Goal: Task Accomplishment & Management: Use online tool/utility

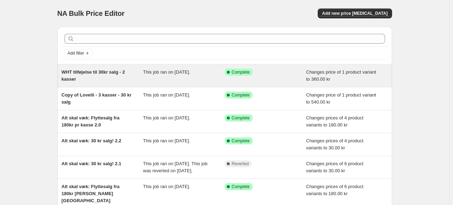
click at [102, 78] on div "WHT tilføjelse til 30kr salg - 2 kasser" at bounding box center [103, 76] width 82 height 14
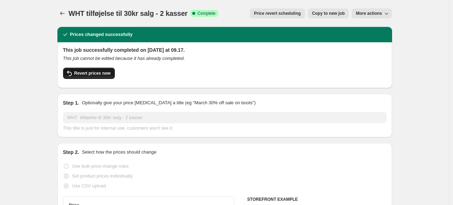
click at [90, 74] on span "Revert prices now" at bounding box center [92, 73] width 36 height 6
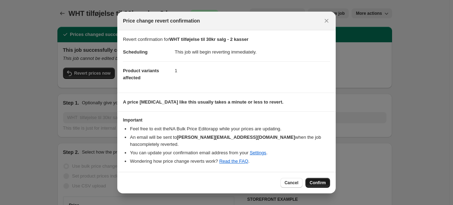
click at [320, 181] on span "Confirm" at bounding box center [317, 183] width 16 height 6
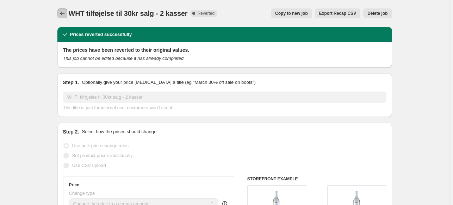
click at [66, 14] on icon "Price change jobs" at bounding box center [62, 13] width 7 height 7
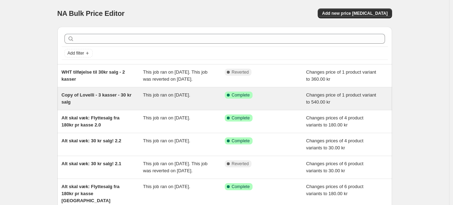
click at [127, 105] on div "Copy of Lovelli - 3 kasser - 30 kr salg" at bounding box center [103, 99] width 82 height 14
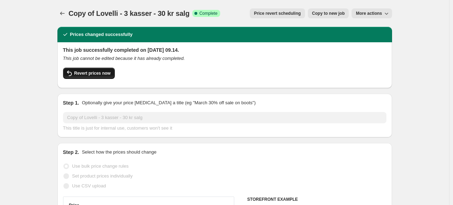
click at [100, 70] on span "Revert prices now" at bounding box center [92, 73] width 36 height 6
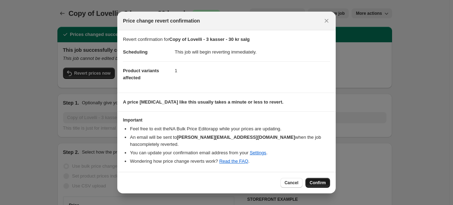
click at [318, 181] on span "Confirm" at bounding box center [317, 183] width 16 height 6
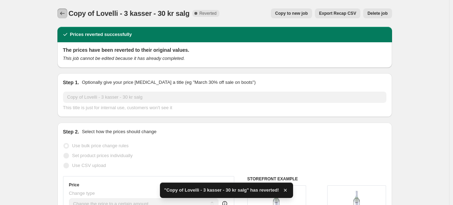
click at [62, 10] on button "Price change jobs" at bounding box center [62, 13] width 10 height 10
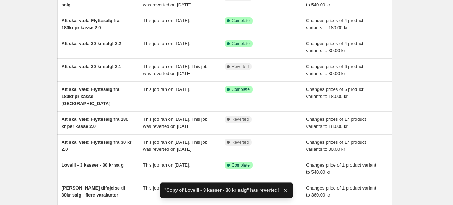
scroll to position [106, 0]
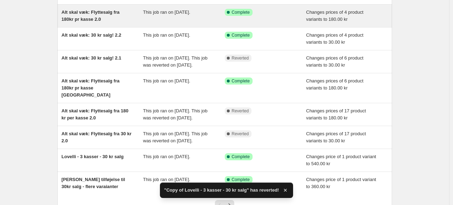
click at [98, 23] on div "Alt skal væk: Flyttesalg fra 180kr pr kasse 2.0" at bounding box center [103, 16] width 82 height 14
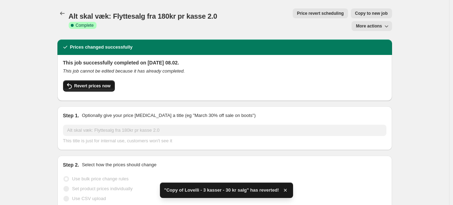
click at [103, 83] on span "Revert prices now" at bounding box center [92, 86] width 36 height 6
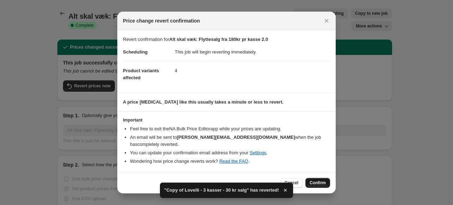
click at [323, 181] on span "Confirm" at bounding box center [317, 183] width 16 height 6
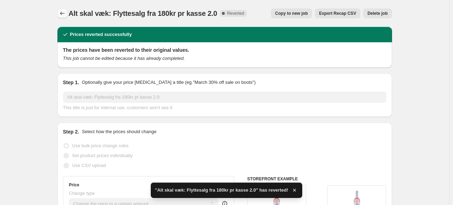
click at [61, 15] on icon "Price change jobs" at bounding box center [62, 13] width 7 height 7
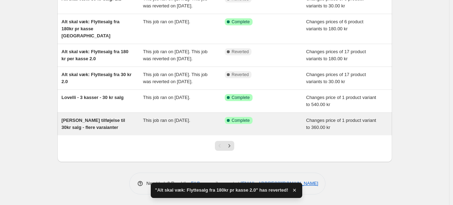
scroll to position [176, 0]
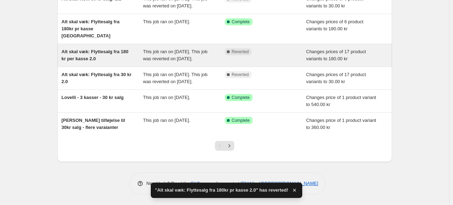
click at [124, 62] on div "Alt skal væk: Flyttesalg fra 180 kr per kasse 2.0" at bounding box center [103, 55] width 82 height 14
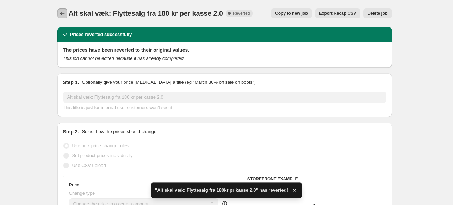
click at [66, 15] on icon "Price change jobs" at bounding box center [62, 13] width 7 height 7
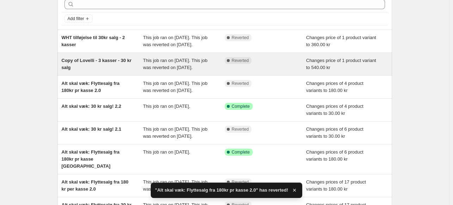
scroll to position [35, 0]
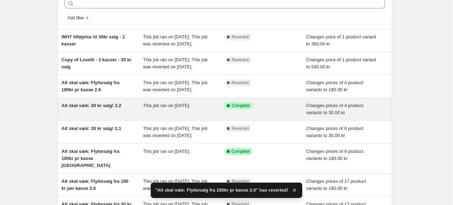
click at [101, 116] on div "Alt skal væk: 30 kr salg! 2.2" at bounding box center [103, 109] width 82 height 14
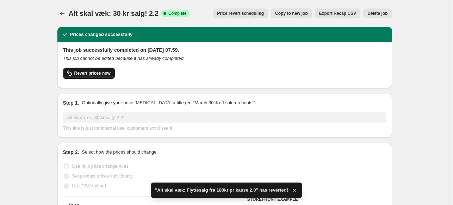
click at [97, 77] on button "Revert prices now" at bounding box center [89, 73] width 52 height 11
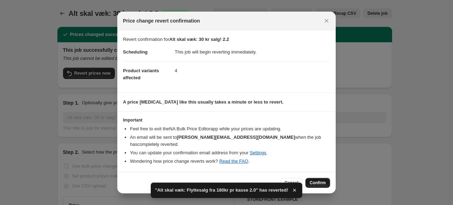
click at [321, 180] on span "Confirm" at bounding box center [317, 183] width 16 height 6
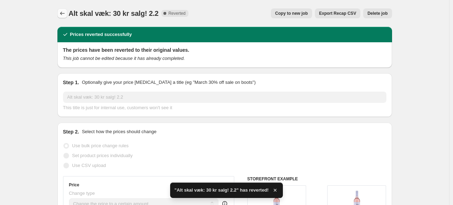
click at [64, 10] on button "Price change jobs" at bounding box center [62, 13] width 10 height 10
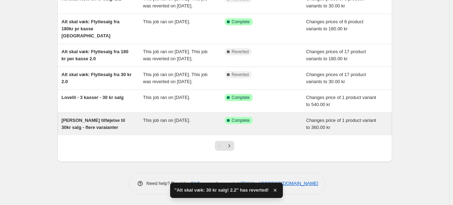
scroll to position [176, 0]
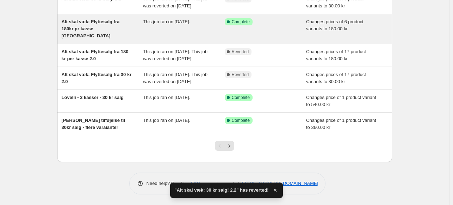
click at [83, 38] on span "Alt skal væk: Flyttesalg fra 180kr pr kasse [GEOGRAPHIC_DATA]" at bounding box center [91, 28] width 58 height 19
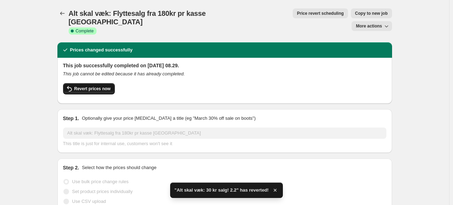
click at [102, 83] on button "Revert prices now" at bounding box center [89, 88] width 52 height 11
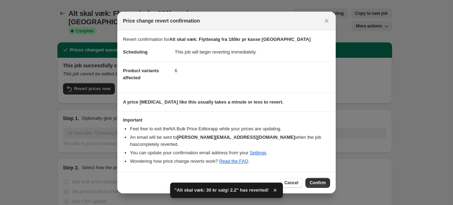
click at [329, 181] on button "Confirm" at bounding box center [317, 183] width 25 height 10
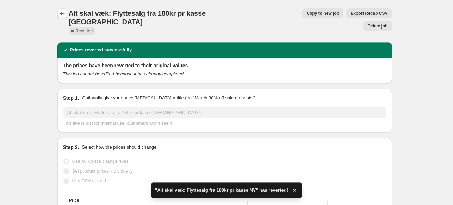
click at [61, 13] on icon "Price change jobs" at bounding box center [62, 13] width 7 height 7
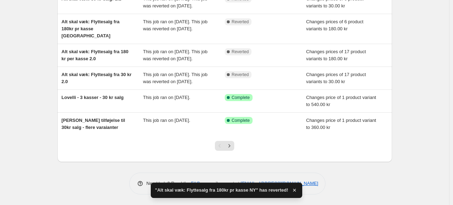
scroll to position [211, 0]
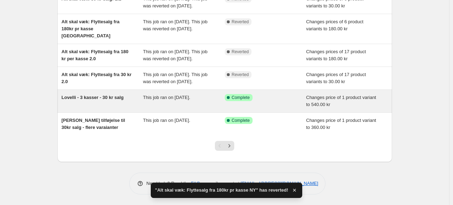
click at [101, 103] on div "Lovelli - 3 kasser - 30 kr salg" at bounding box center [103, 101] width 82 height 14
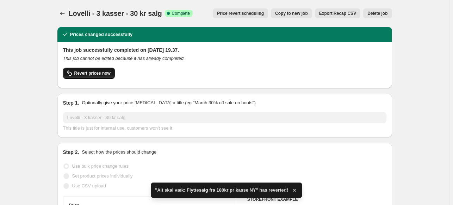
click at [101, 76] on span "Revert prices now" at bounding box center [92, 73] width 36 height 6
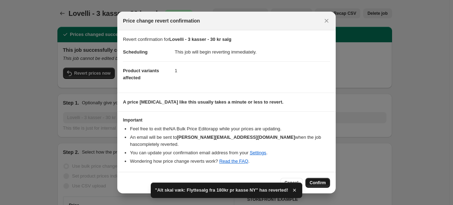
click at [323, 180] on span "Confirm" at bounding box center [317, 183] width 16 height 6
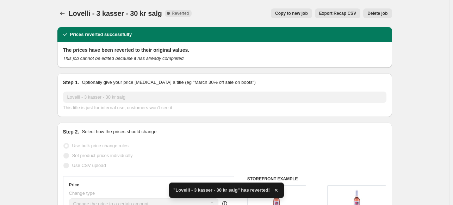
click at [60, 8] on div "Lovelli - 3 kasser - 30 kr salg. This page is ready Lovelli - 3 kasser - 30 kr …" at bounding box center [224, 13] width 334 height 27
click at [67, 11] on button "Price change jobs" at bounding box center [62, 13] width 10 height 10
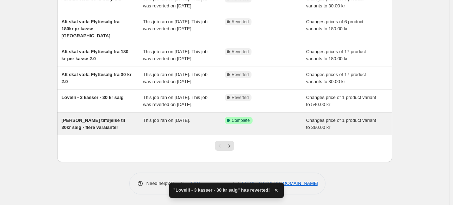
scroll to position [220, 0]
click at [90, 127] on span "[PERSON_NAME] tilføjelse til 30kr salg - flere varaianter" at bounding box center [94, 124] width 64 height 12
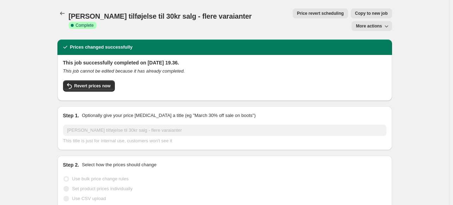
click at [66, 7] on div "Lovelli tilføjelse til 30kr salg - flere varaianter. This page is ready Lovelli…" at bounding box center [224, 19] width 334 height 39
click at [63, 13] on icon "Price change jobs" at bounding box center [62, 13] width 7 height 7
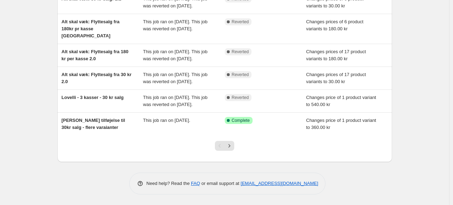
scroll to position [211, 0]
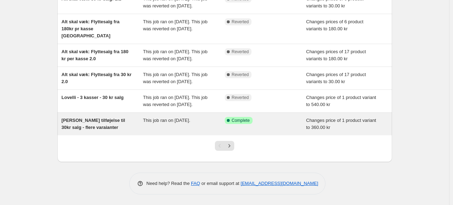
click at [92, 130] on span "[PERSON_NAME] tilføjelse til 30kr salg - flere varaianter" at bounding box center [94, 124] width 64 height 12
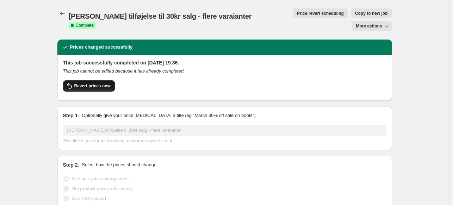
click at [89, 83] on span "Revert prices now" at bounding box center [92, 86] width 36 height 6
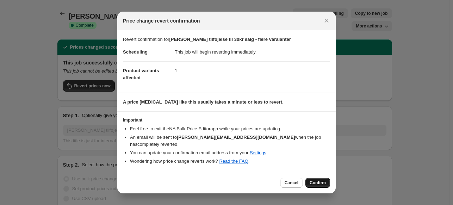
click at [318, 180] on span "Confirm" at bounding box center [317, 183] width 16 height 6
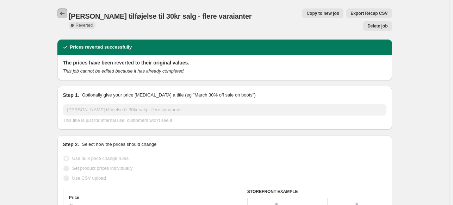
click at [63, 11] on icon "Price change jobs" at bounding box center [62, 13] width 7 height 7
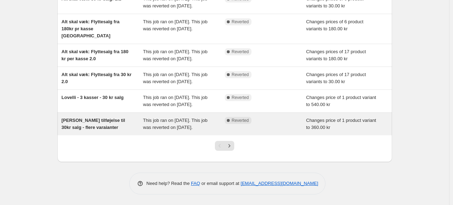
scroll to position [227, 0]
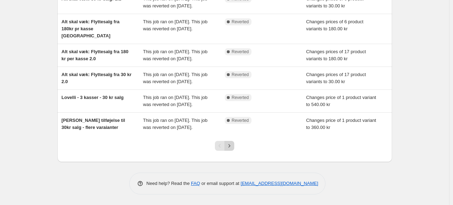
click at [232, 145] on icon "Next" at bounding box center [229, 145] width 7 height 7
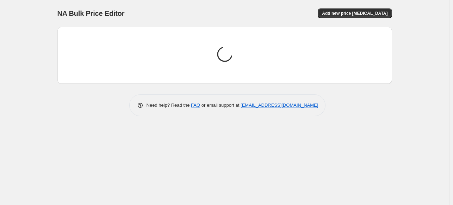
scroll to position [0, 0]
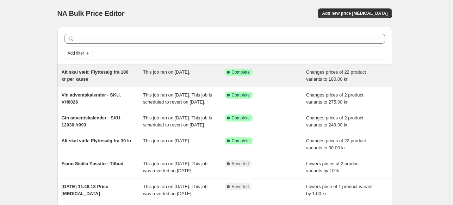
click at [100, 73] on span "Alt skal væk: Flyttesalg fra 180 kr per kasse" at bounding box center [95, 75] width 67 height 12
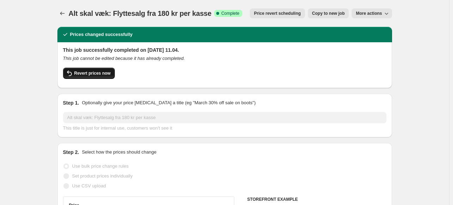
click at [96, 76] on span "Revert prices now" at bounding box center [92, 73] width 36 height 6
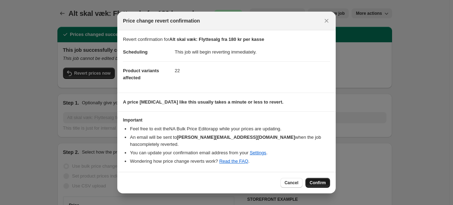
click at [320, 180] on span "Confirm" at bounding box center [317, 183] width 16 height 6
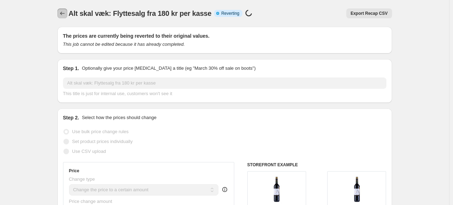
drag, startPoint x: 61, startPoint y: 12, endPoint x: 48, endPoint y: 32, distance: 22.9
click at [66, 12] on icon "Price change jobs" at bounding box center [62, 13] width 7 height 7
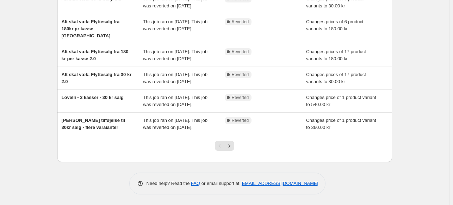
scroll to position [227, 0]
click at [230, 146] on icon "Next" at bounding box center [229, 145] width 2 height 3
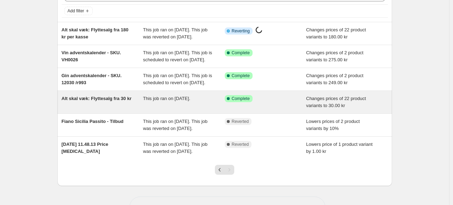
scroll to position [70, 0]
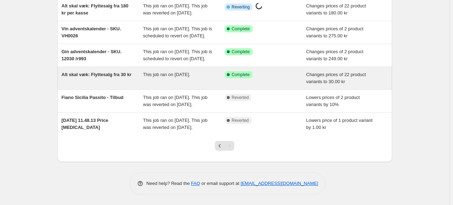
click at [119, 85] on div "Alt skal væk: Flyttesalg fra 30 kr" at bounding box center [103, 78] width 82 height 14
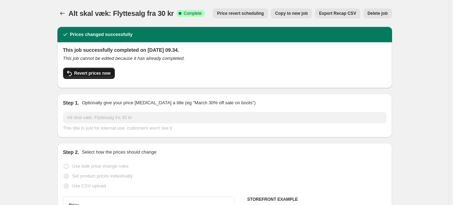
click at [86, 71] on span "Revert prices now" at bounding box center [92, 73] width 36 height 6
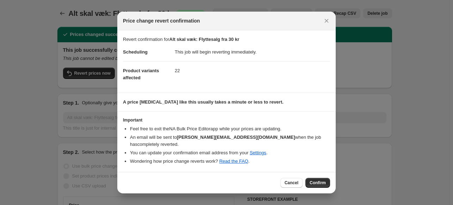
click at [317, 178] on button "Confirm" at bounding box center [317, 183] width 25 height 10
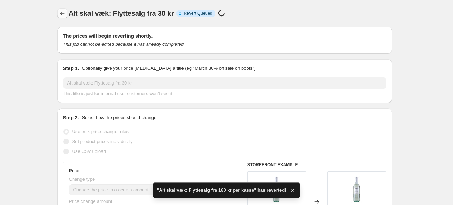
click at [67, 15] on button "Price change jobs" at bounding box center [62, 13] width 10 height 10
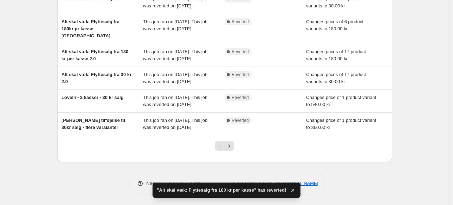
scroll to position [227, 0]
click at [228, 151] on button "Next" at bounding box center [229, 146] width 10 height 10
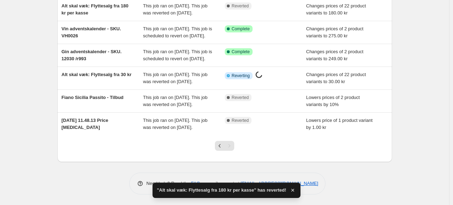
scroll to position [107, 0]
